Goal: Task Accomplishment & Management: Use online tool/utility

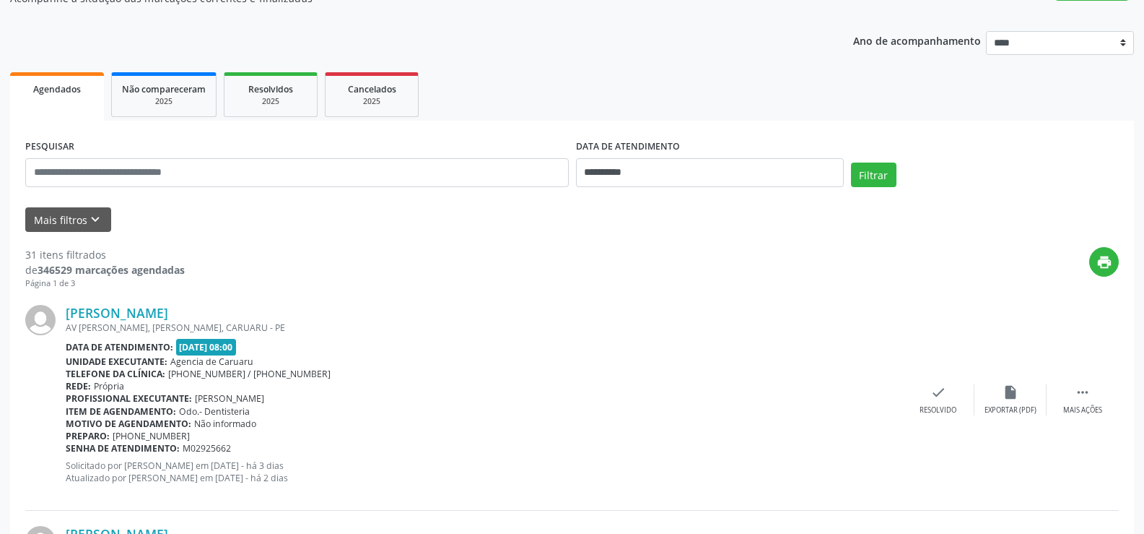
scroll to position [144, 0]
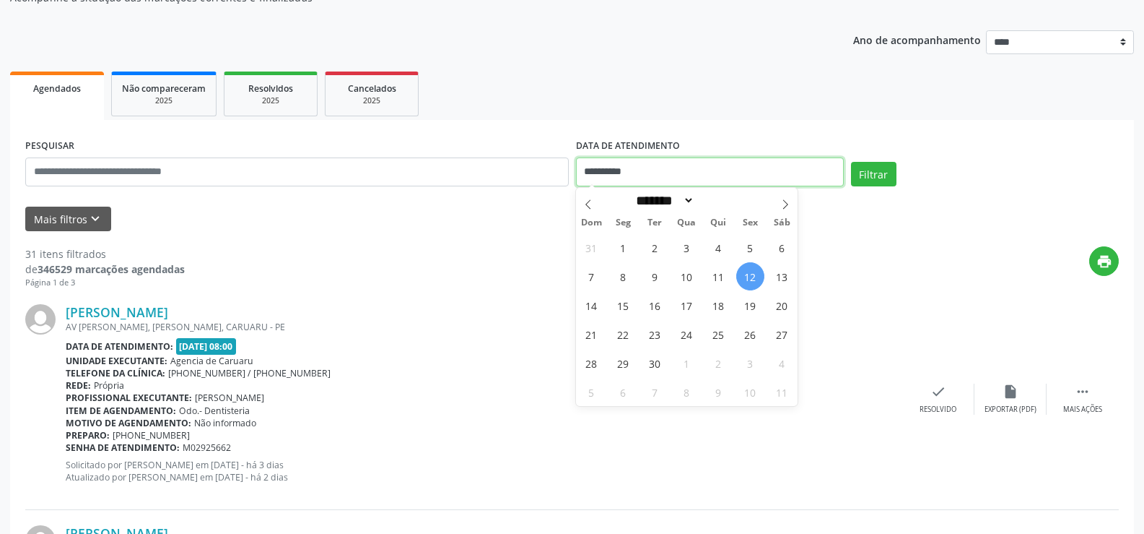
click at [685, 166] on input "**********" at bounding box center [710, 171] width 268 height 29
click at [752, 274] on span "12" at bounding box center [750, 276] width 28 height 28
type input "**********"
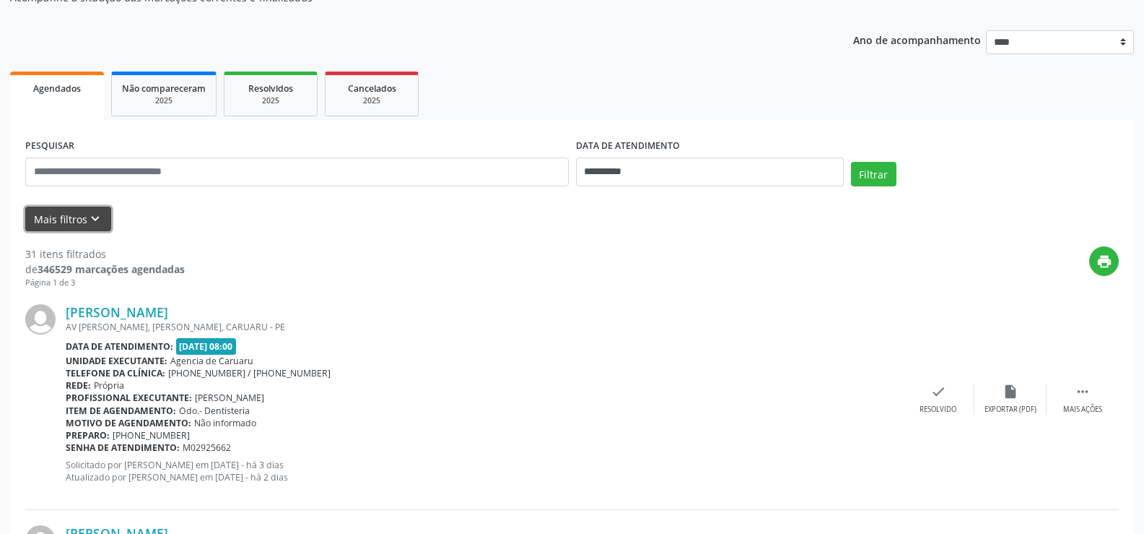
click at [95, 216] on icon "keyboard_arrow_down" at bounding box center [95, 219] width 16 height 16
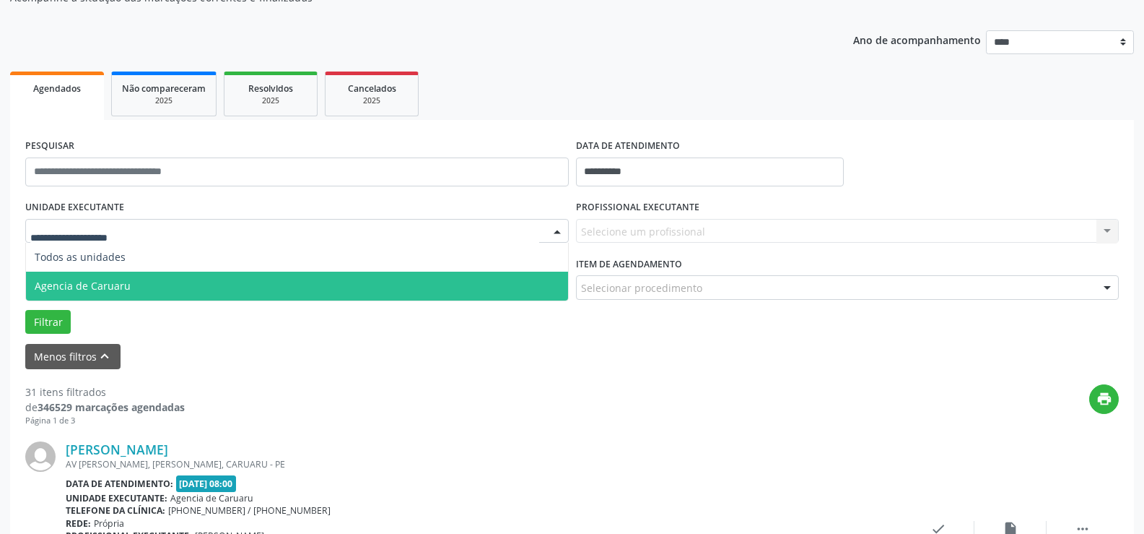
click at [70, 290] on span "Agencia de Caruaru" at bounding box center [83, 286] width 96 height 14
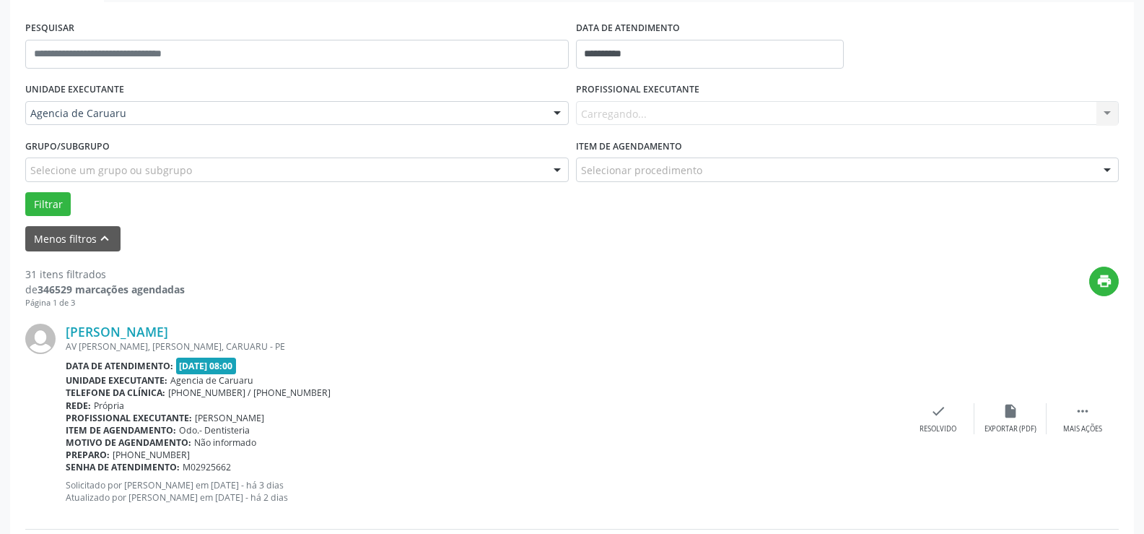
scroll to position [217, 0]
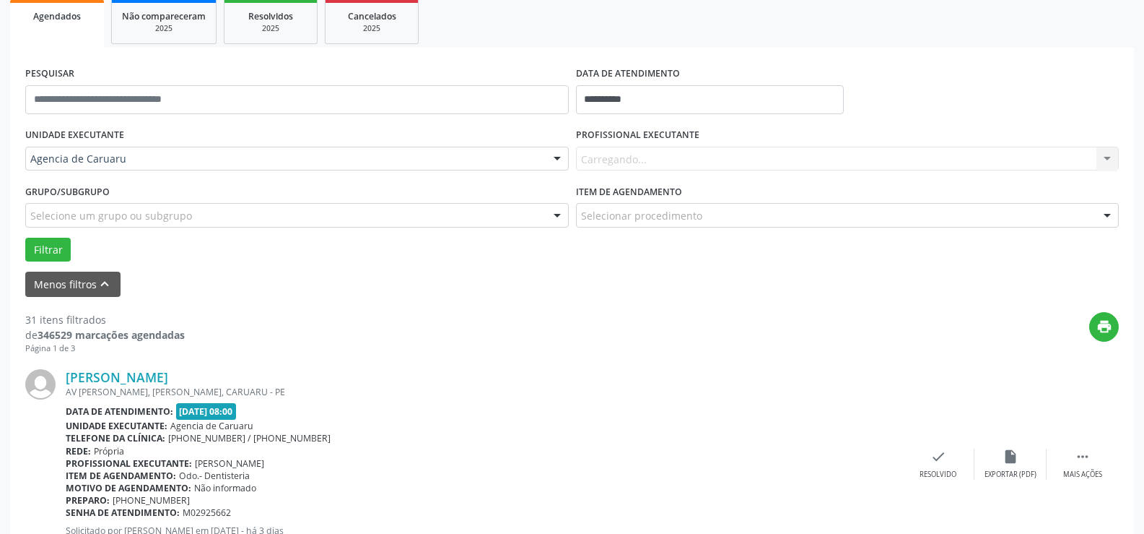
click at [617, 158] on div "Carregando... Nenhum resultado encontrado para: " " Não há nenhuma opção para s…" at bounding box center [848, 159] width 544 height 25
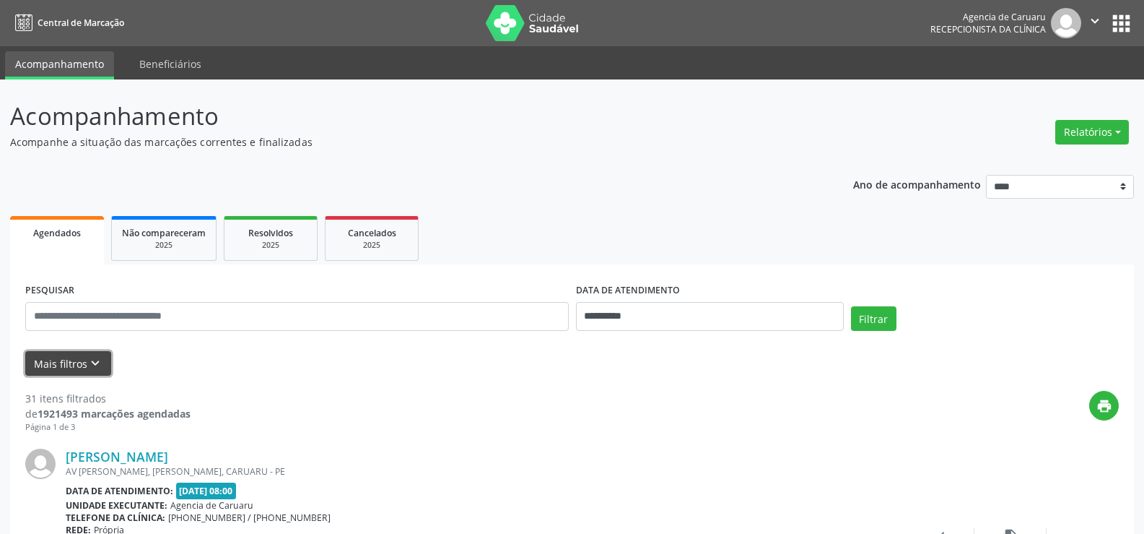
click at [96, 360] on icon "keyboard_arrow_down" at bounding box center [95, 363] width 16 height 16
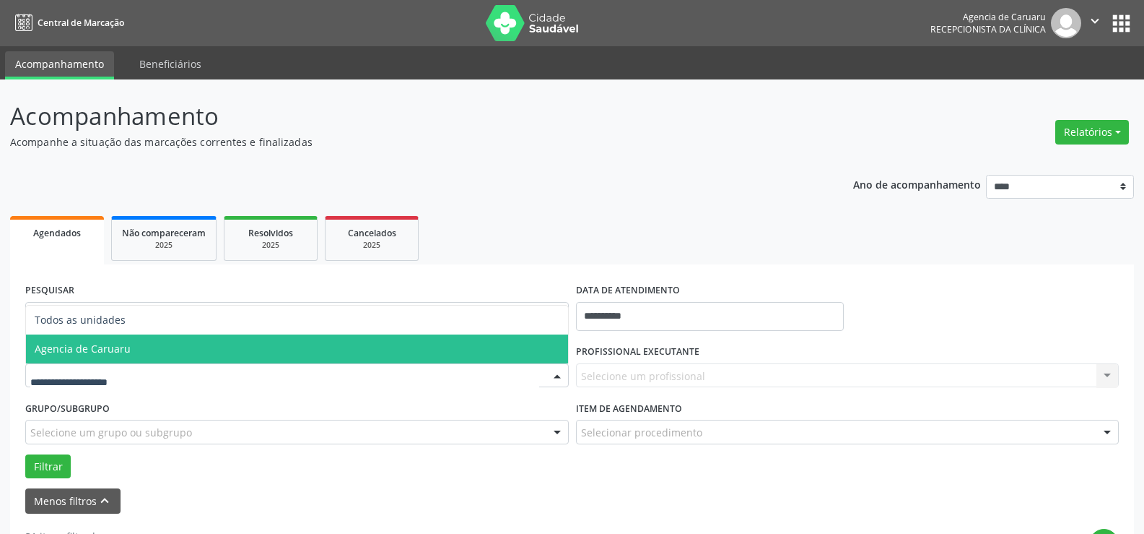
click at [105, 358] on span "Agencia de Caruaru" at bounding box center [297, 348] width 542 height 29
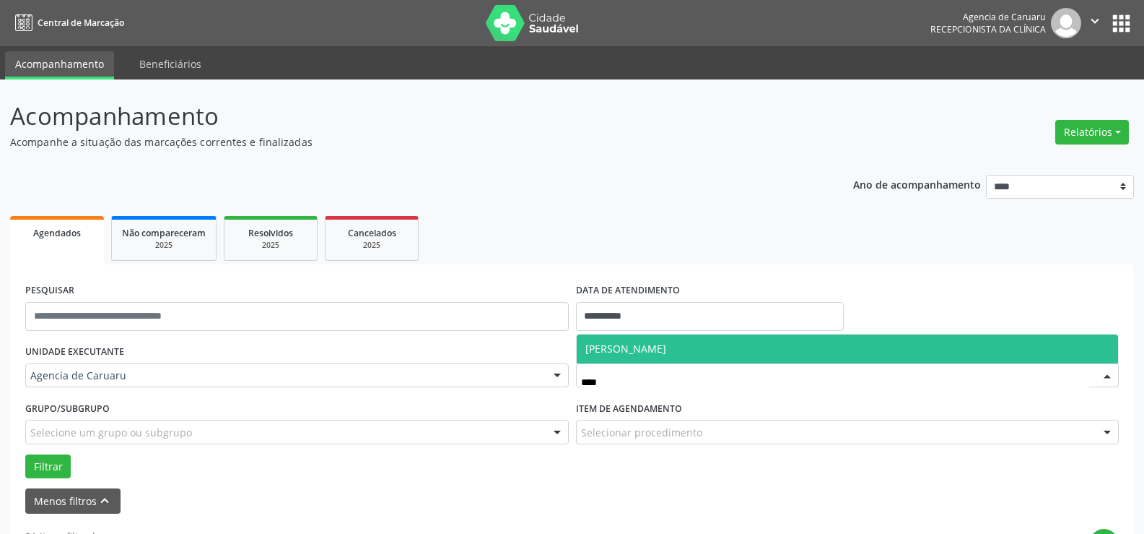
click at [647, 344] on span "[PERSON_NAME]" at bounding box center [626, 349] width 81 height 14
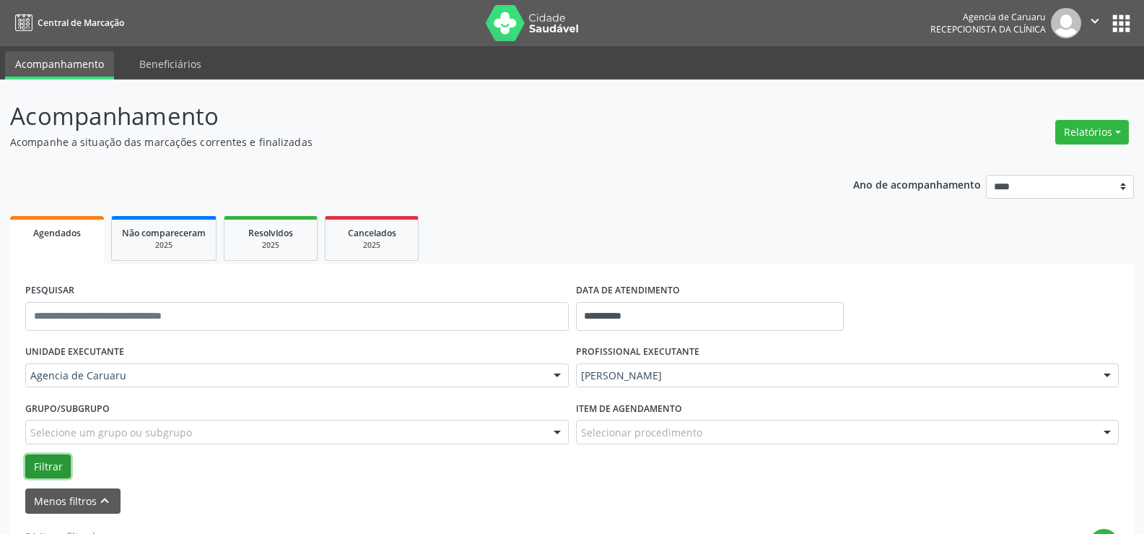
click at [58, 464] on button "Filtrar" at bounding box center [47, 466] width 45 height 25
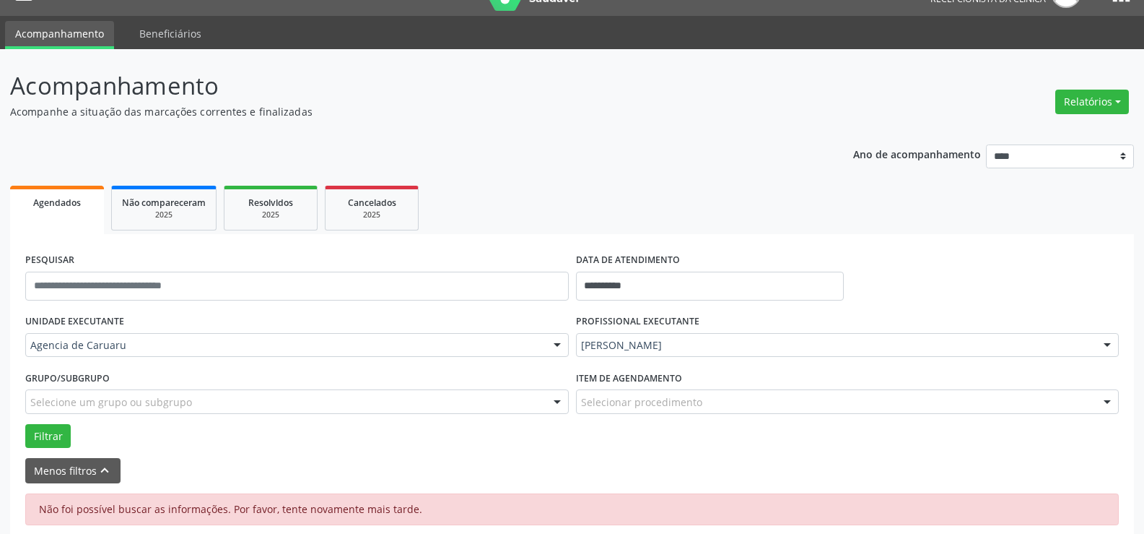
scroll to position [47, 0]
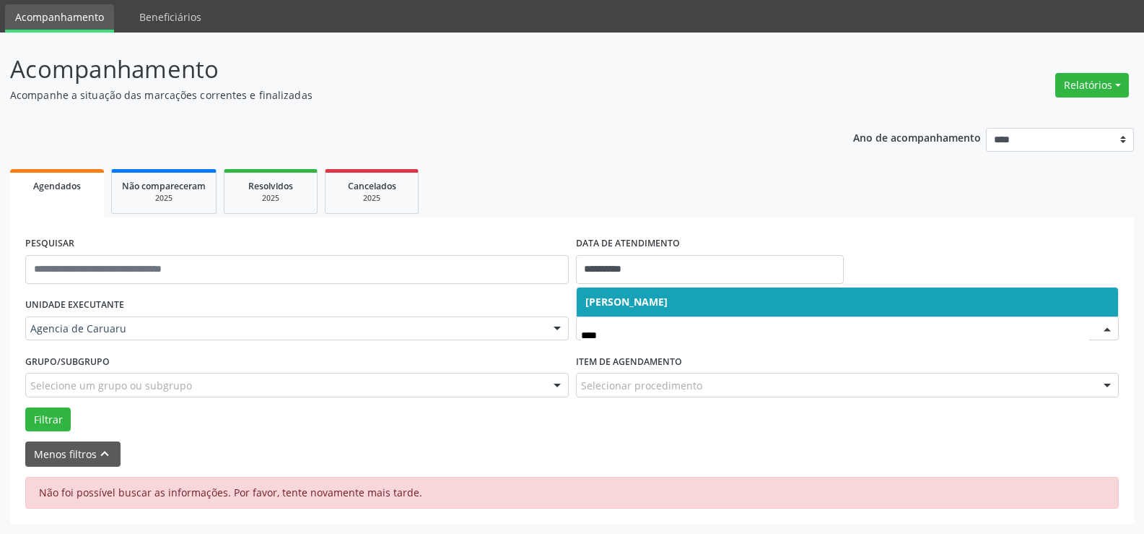
click at [644, 300] on span "[PERSON_NAME]" at bounding box center [627, 302] width 82 height 14
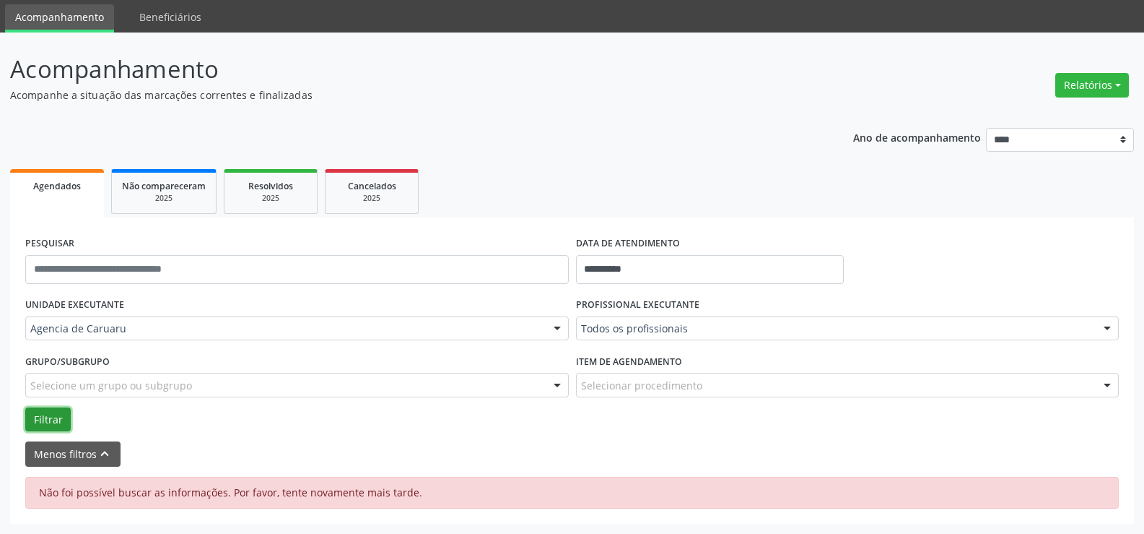
click at [57, 419] on button "Filtrar" at bounding box center [47, 419] width 45 height 25
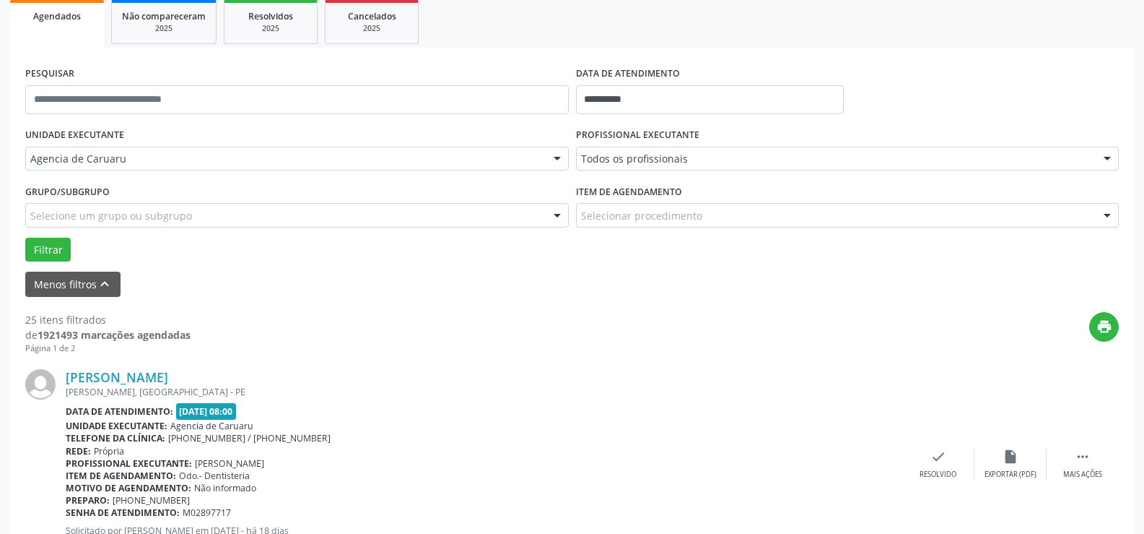
scroll to position [289, 0]
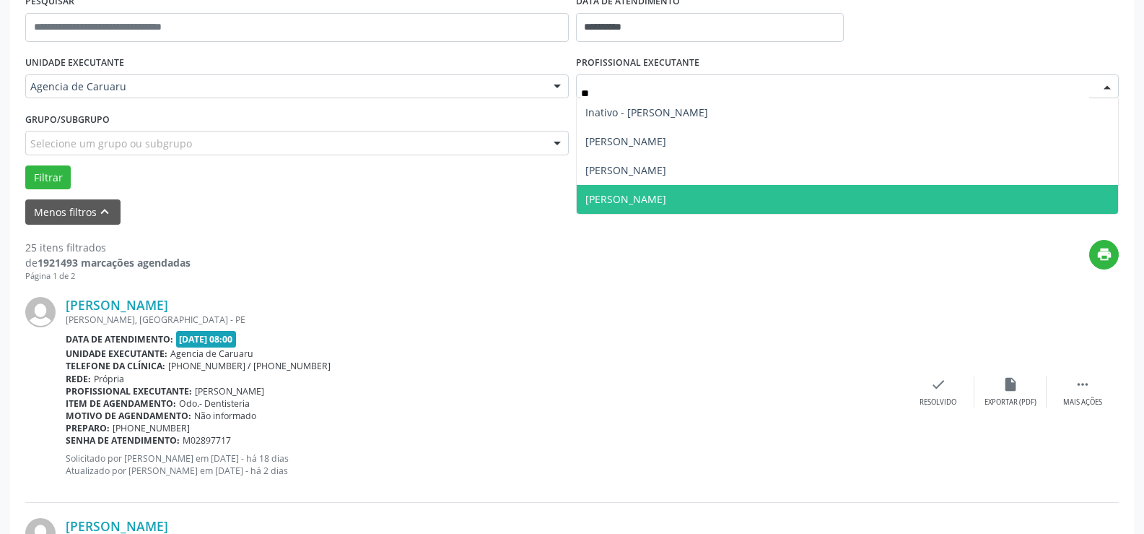
type input "***"
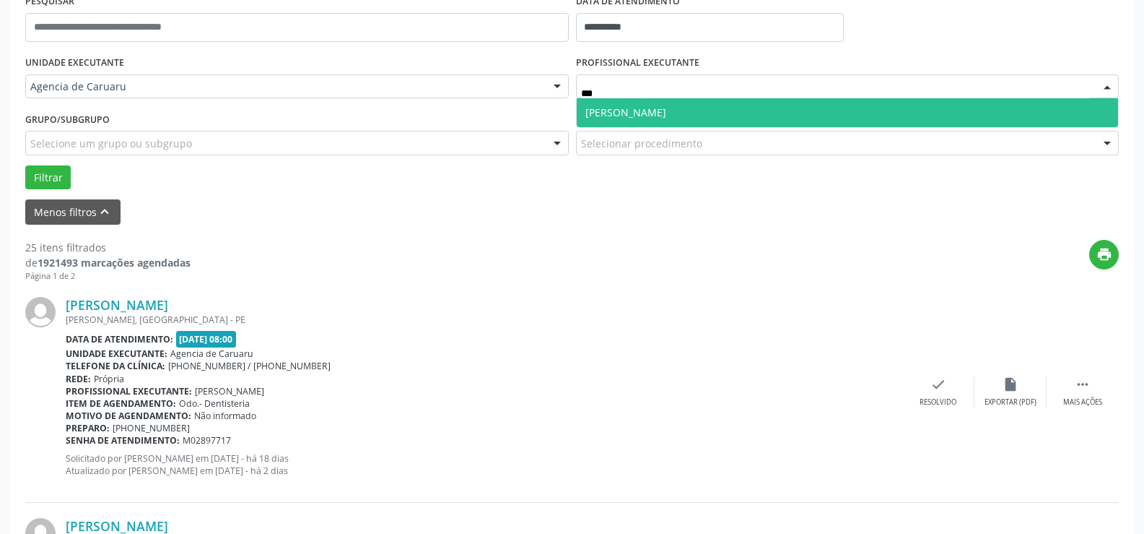
click at [630, 108] on span "[PERSON_NAME]" at bounding box center [626, 112] width 81 height 14
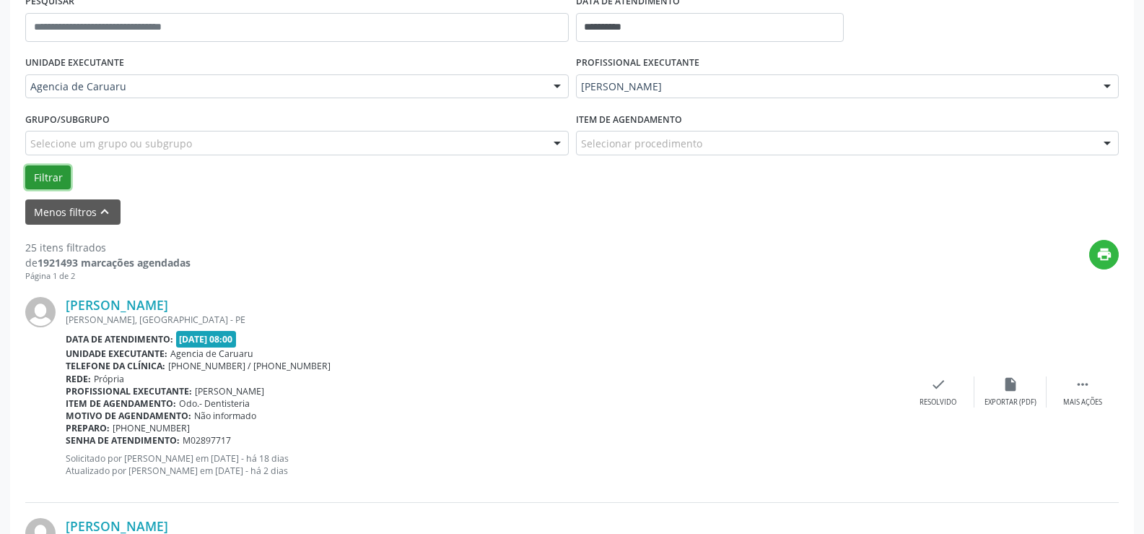
click at [53, 168] on button "Filtrar" at bounding box center [47, 177] width 45 height 25
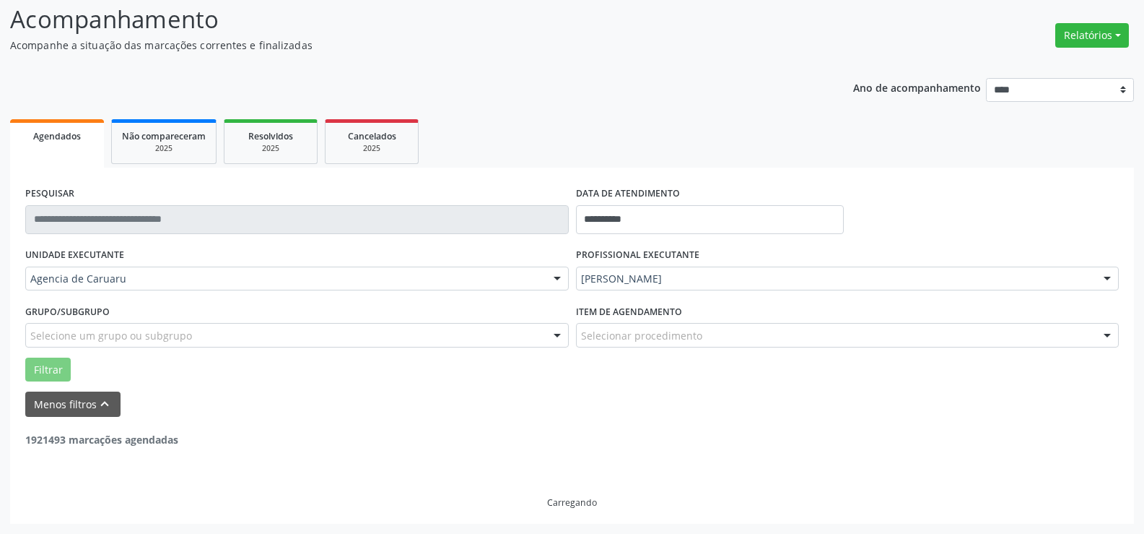
scroll to position [97, 0]
